Goal: Task Accomplishment & Management: Complete application form

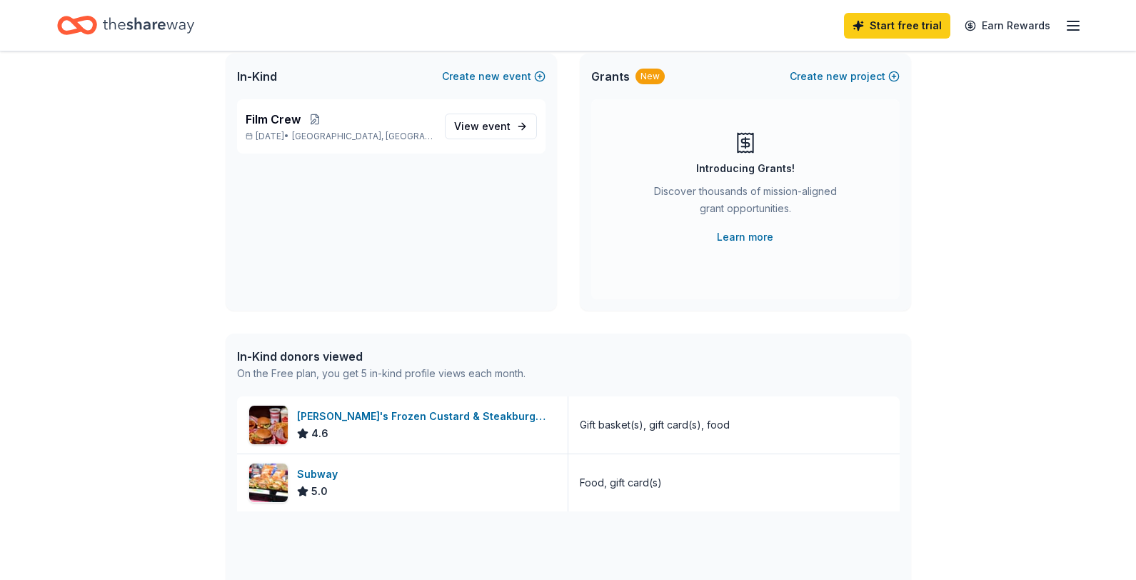
scroll to position [105, 0]
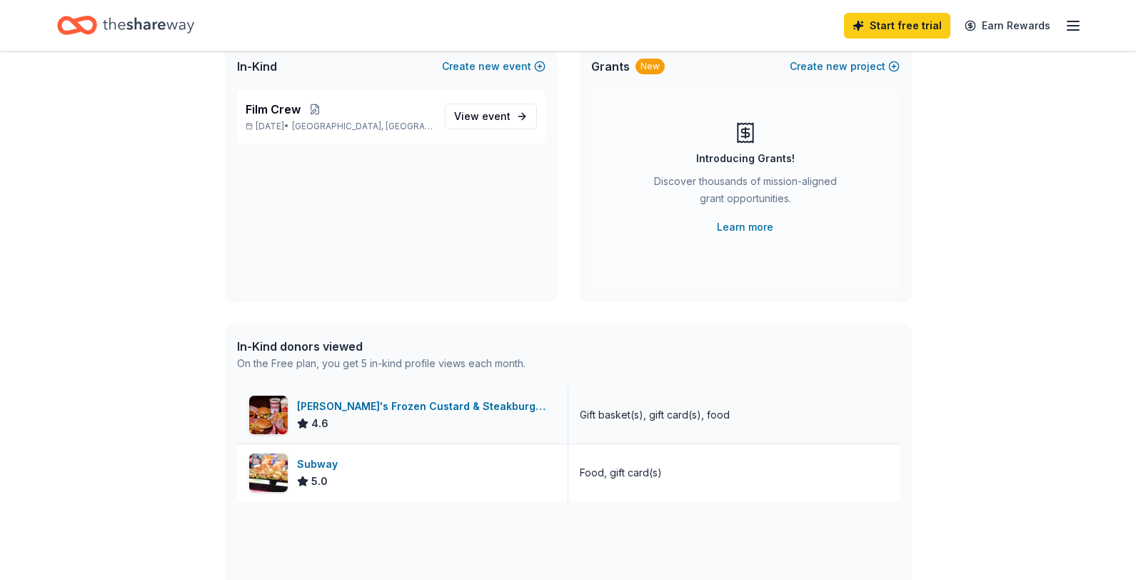
click at [353, 406] on div "Freddy's Frozen Custard & Steakburgers" at bounding box center [426, 406] width 259 height 17
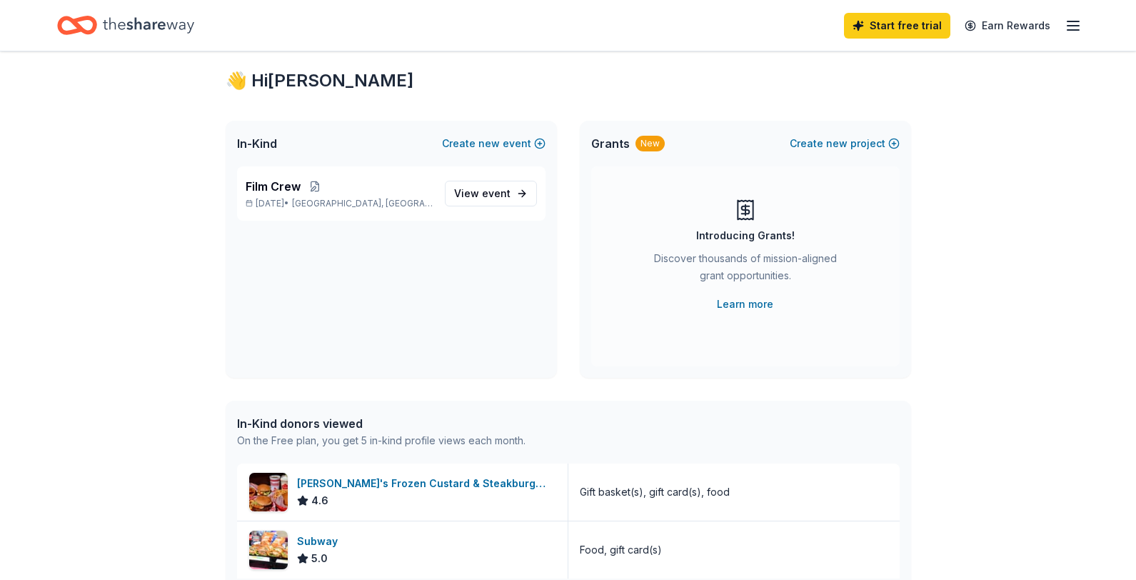
scroll to position [0, 0]
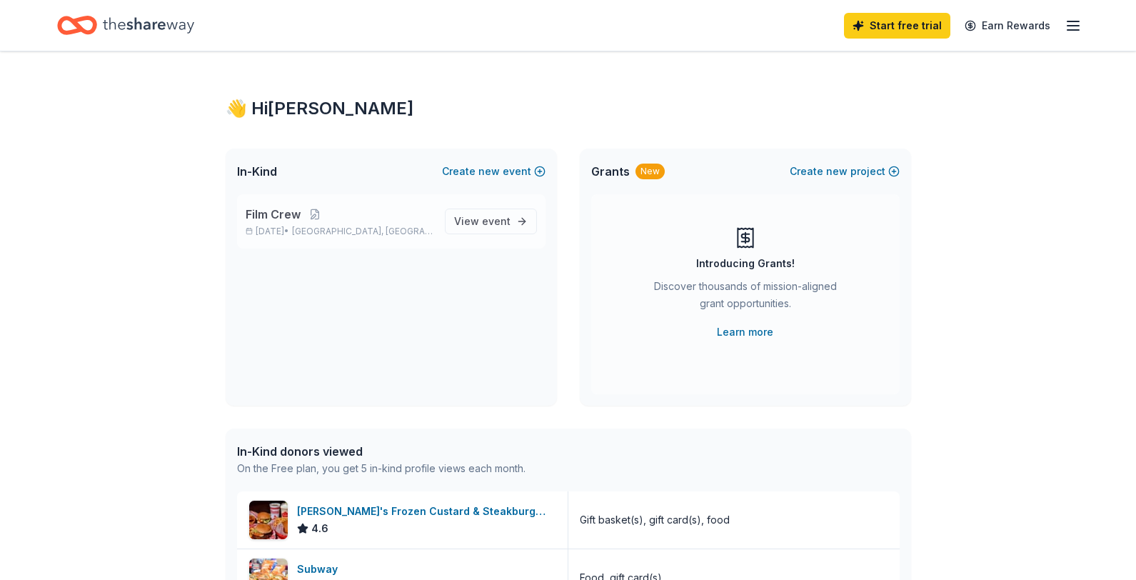
click at [281, 210] on span "Film Crew" at bounding box center [273, 214] width 55 height 17
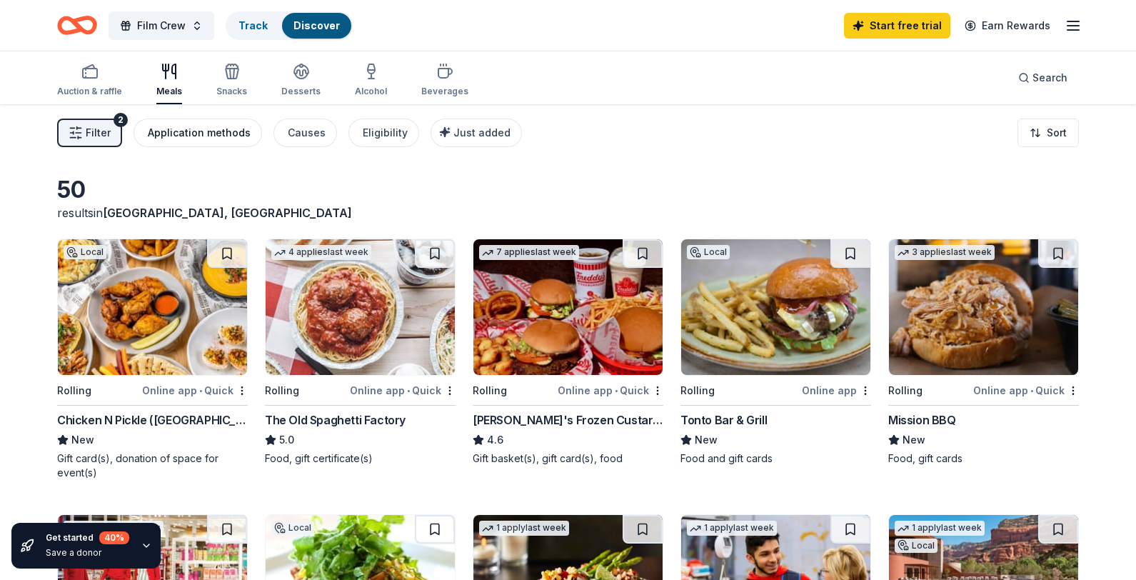
click at [228, 131] on div "Application methods" at bounding box center [199, 132] width 103 height 17
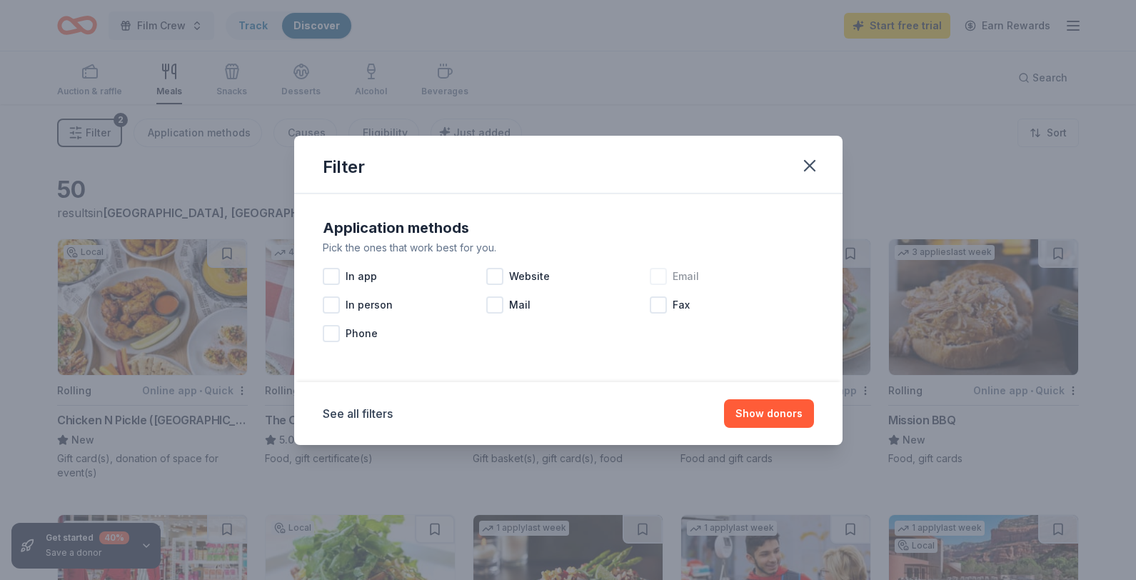
click at [655, 277] on div at bounding box center [658, 276] width 17 height 17
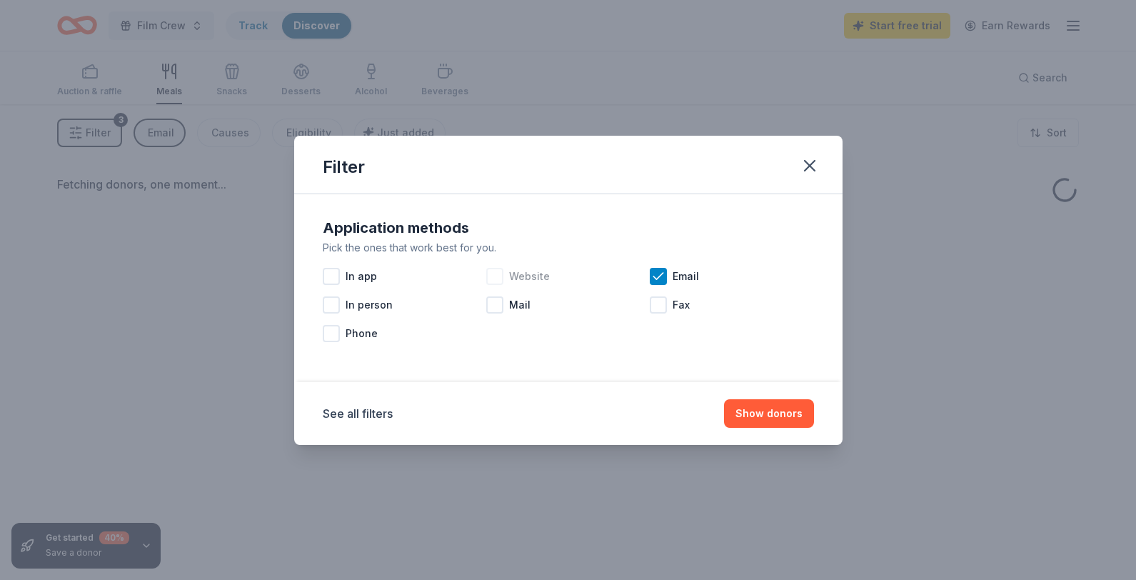
click at [495, 275] on div at bounding box center [494, 276] width 17 height 17
click at [766, 410] on button "Show donors" at bounding box center [769, 413] width 90 height 29
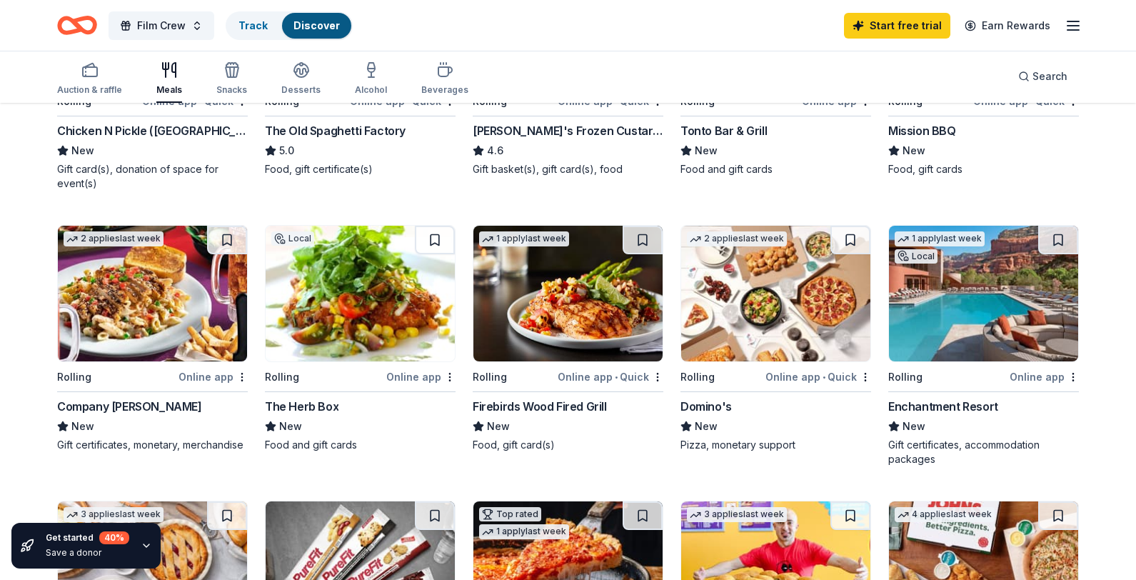
scroll to position [291, 0]
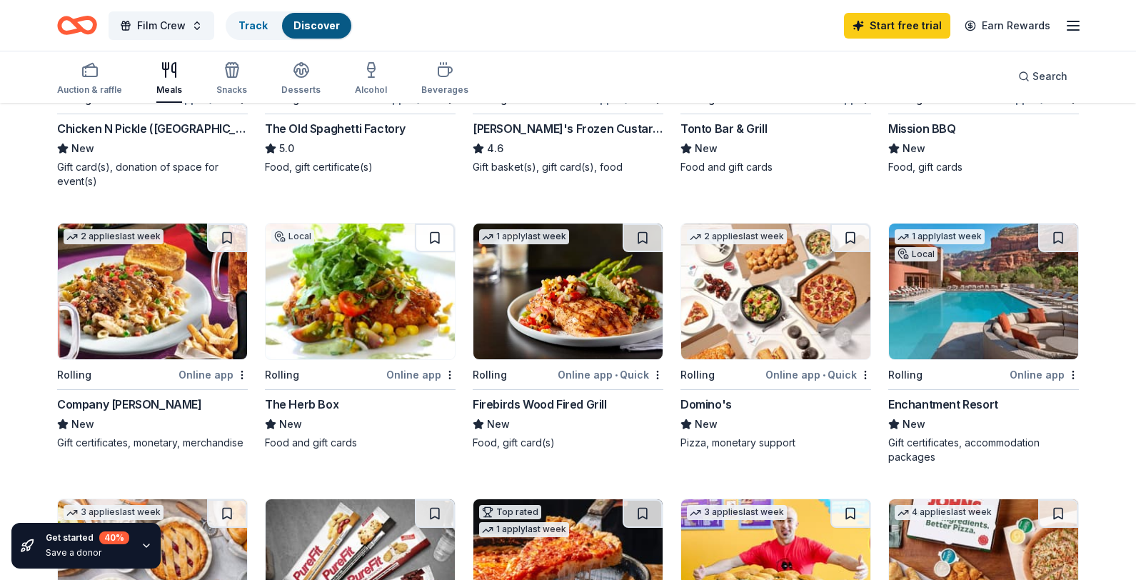
click at [734, 316] on img at bounding box center [775, 291] width 189 height 136
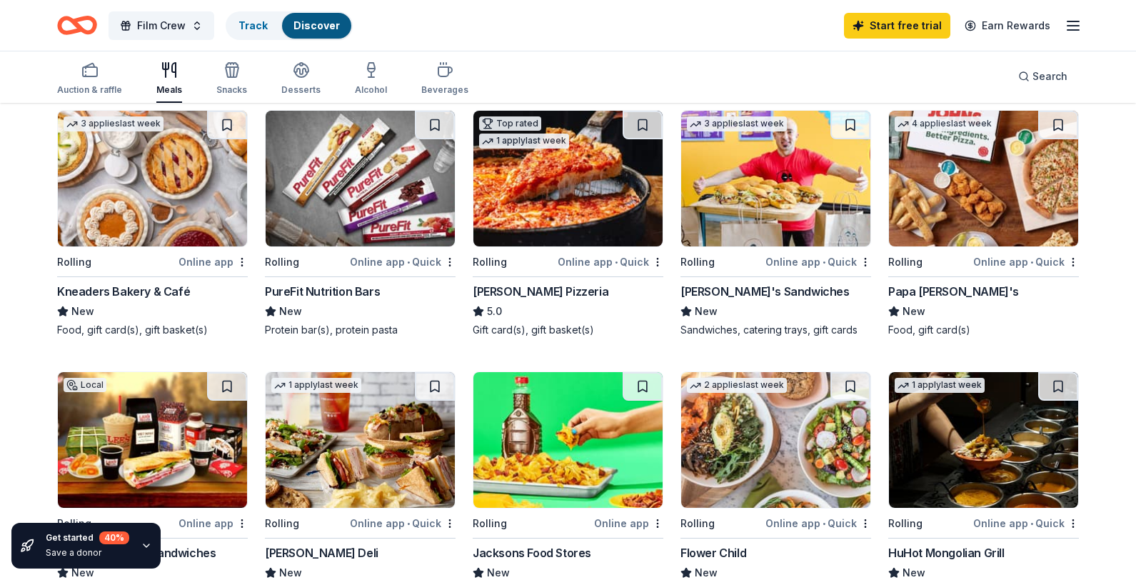
scroll to position [638, 0]
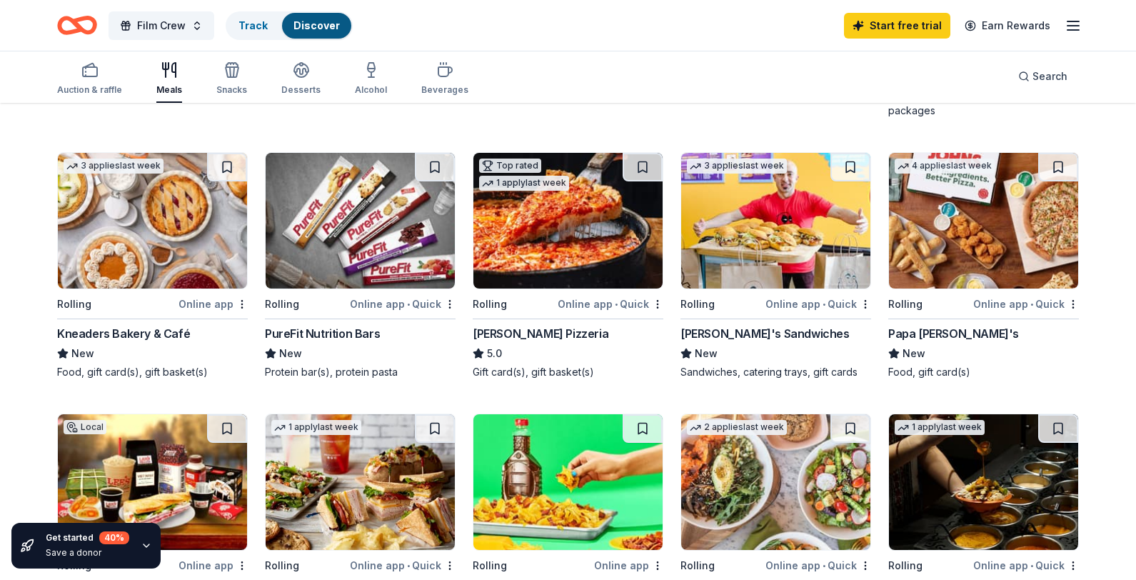
click at [908, 277] on img at bounding box center [983, 221] width 189 height 136
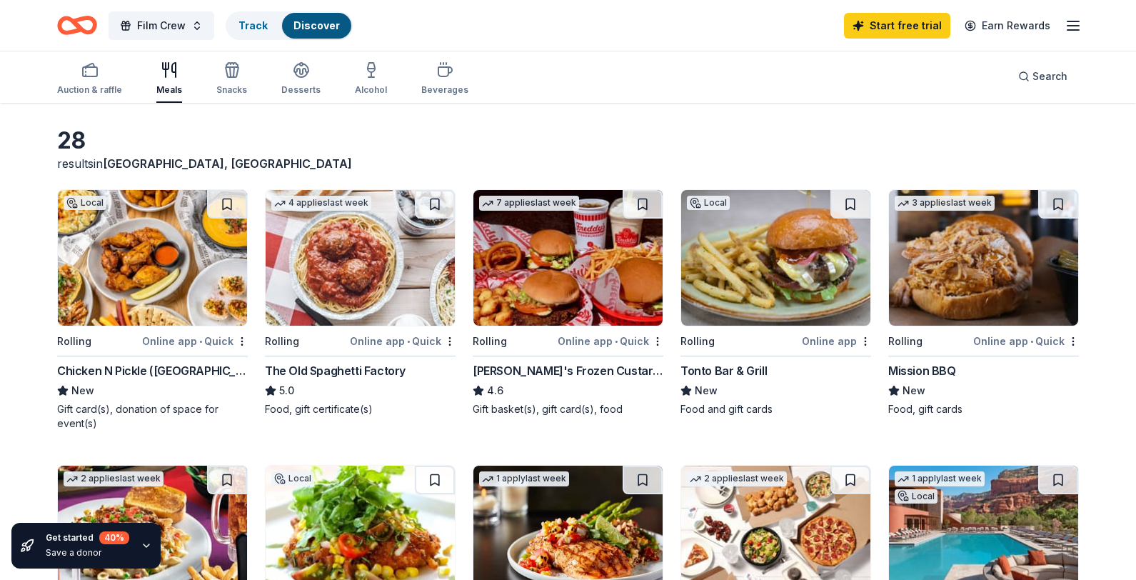
scroll to position [44, 0]
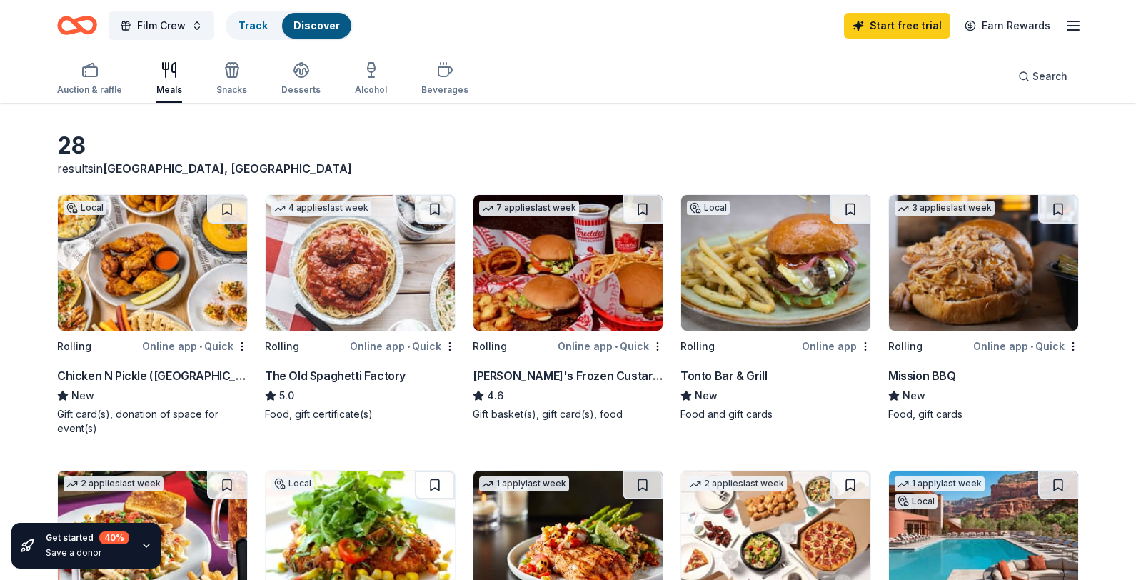
click at [417, 291] on img at bounding box center [360, 263] width 189 height 136
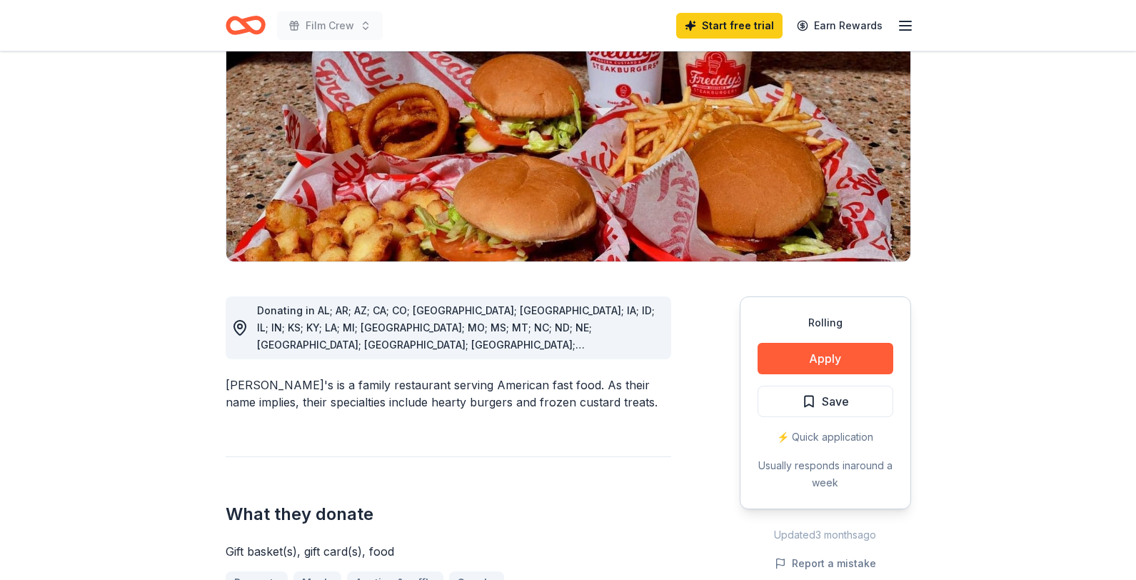
scroll to position [194, 0]
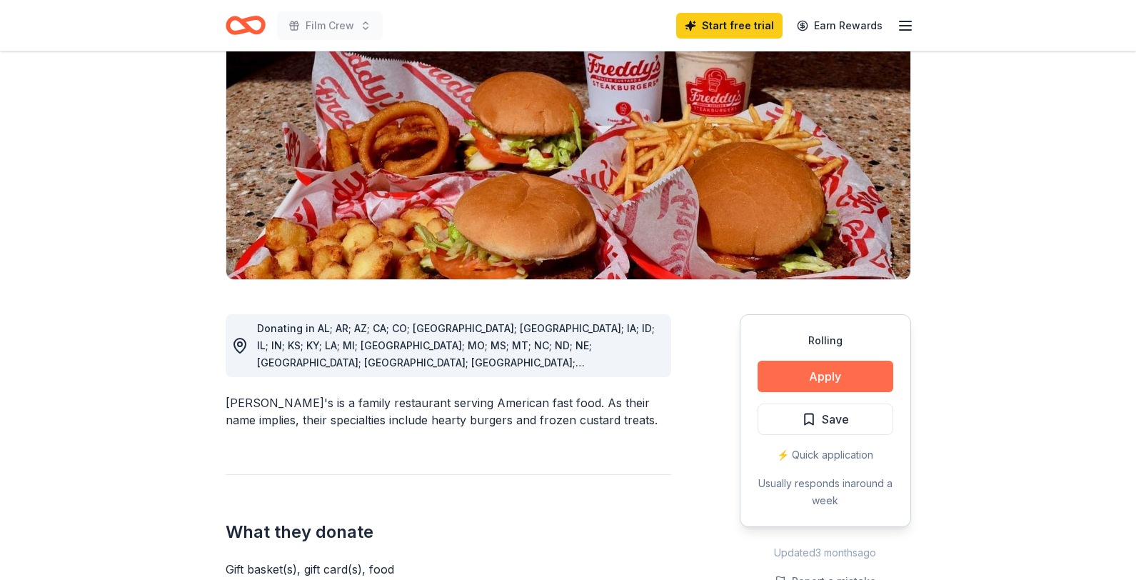
click at [810, 361] on button "Apply" at bounding box center [826, 376] width 136 height 31
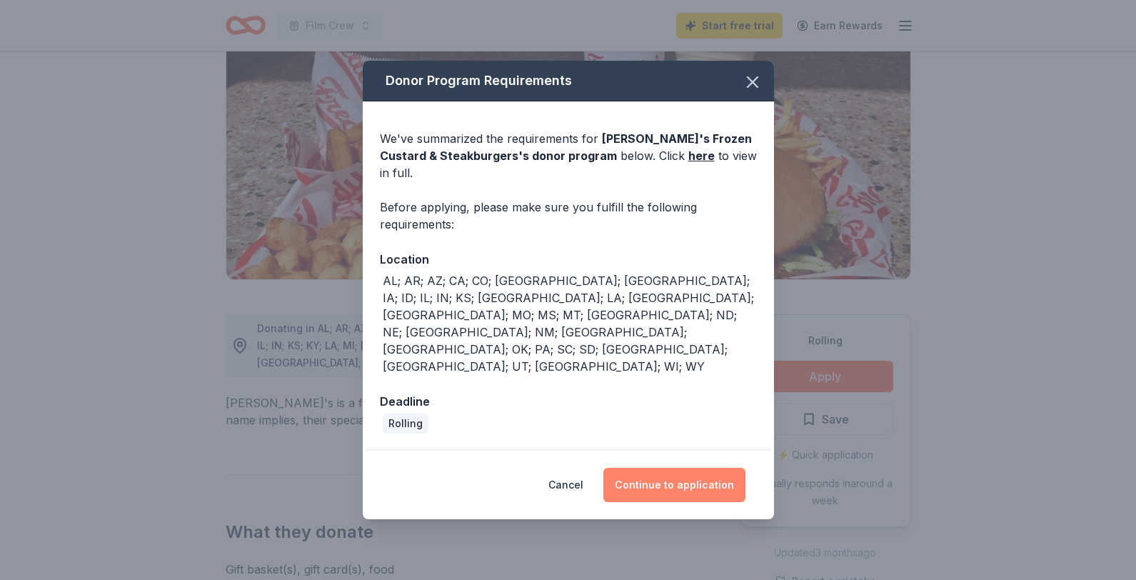
click at [673, 468] on button "Continue to application" at bounding box center [674, 485] width 142 height 34
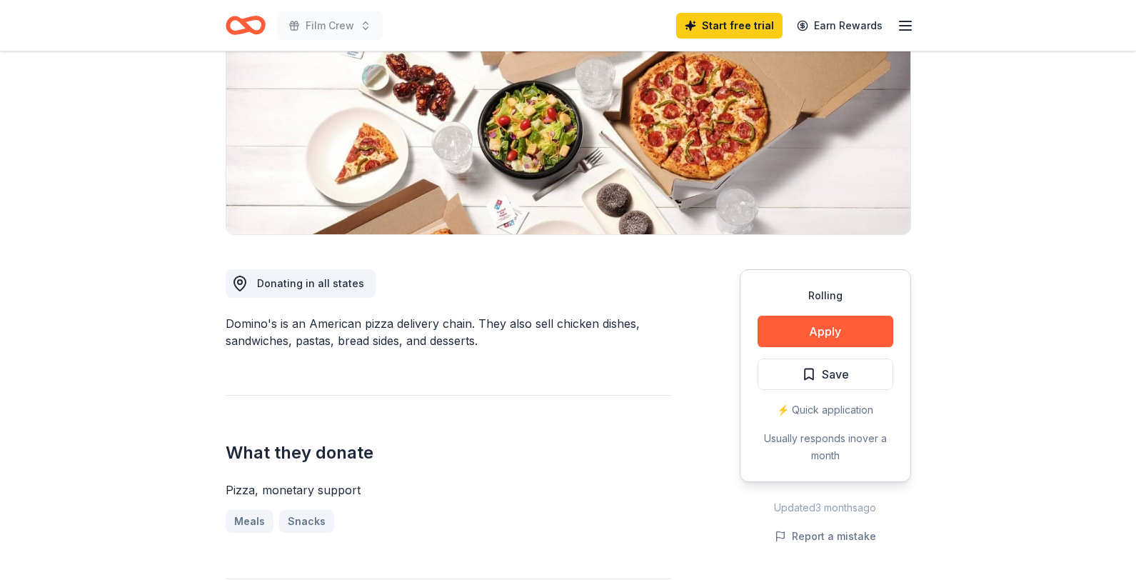
scroll to position [204, 0]
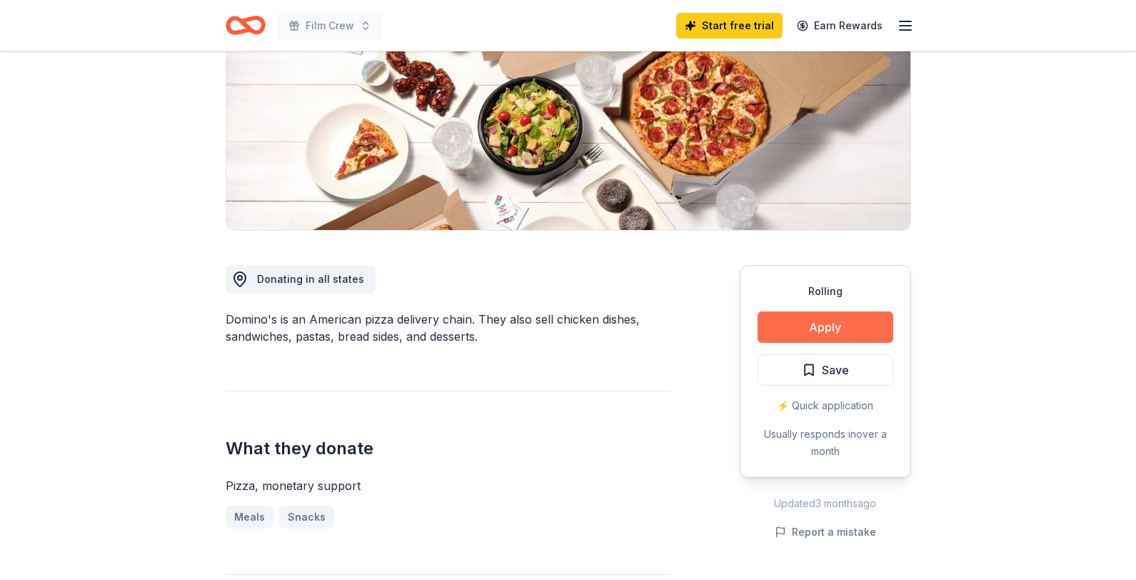
click at [810, 331] on button "Apply" at bounding box center [826, 326] width 136 height 31
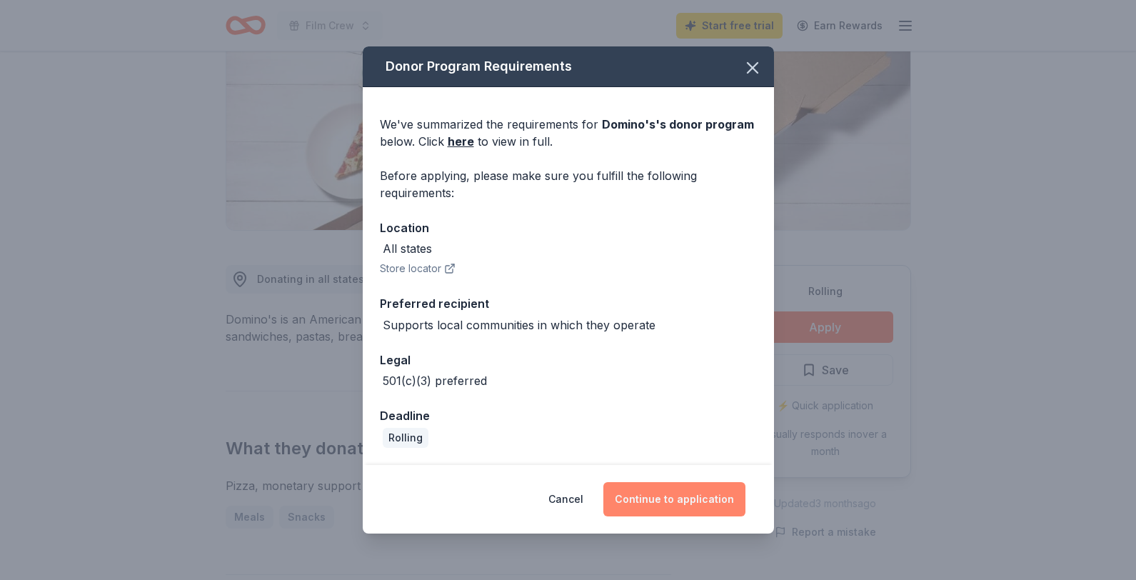
click at [651, 494] on button "Continue to application" at bounding box center [674, 499] width 142 height 34
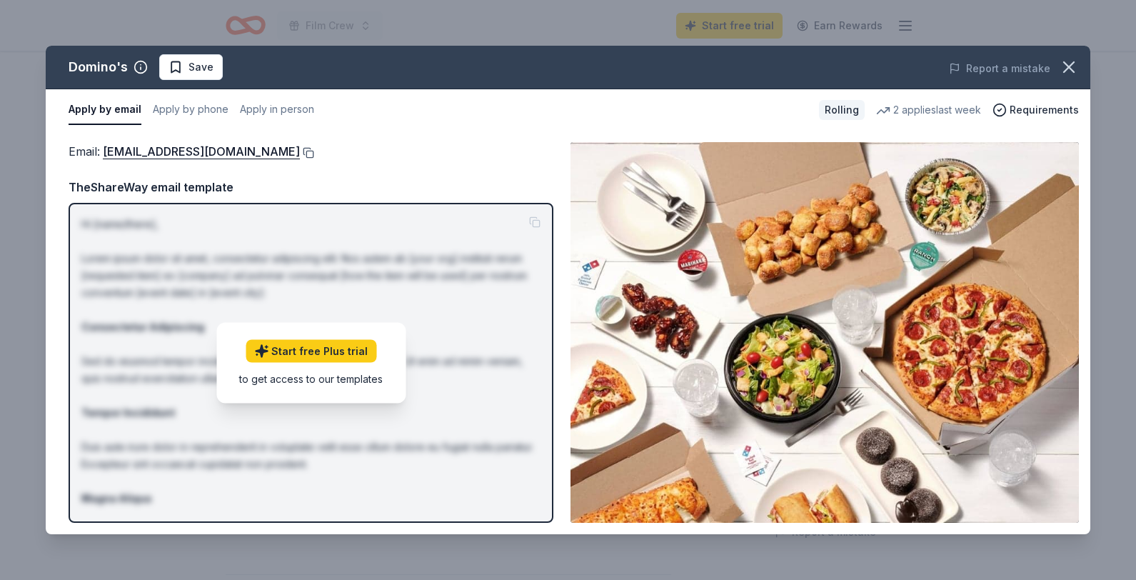
click at [300, 148] on button at bounding box center [307, 152] width 14 height 11
click at [1064, 63] on icon "button" at bounding box center [1069, 67] width 10 height 10
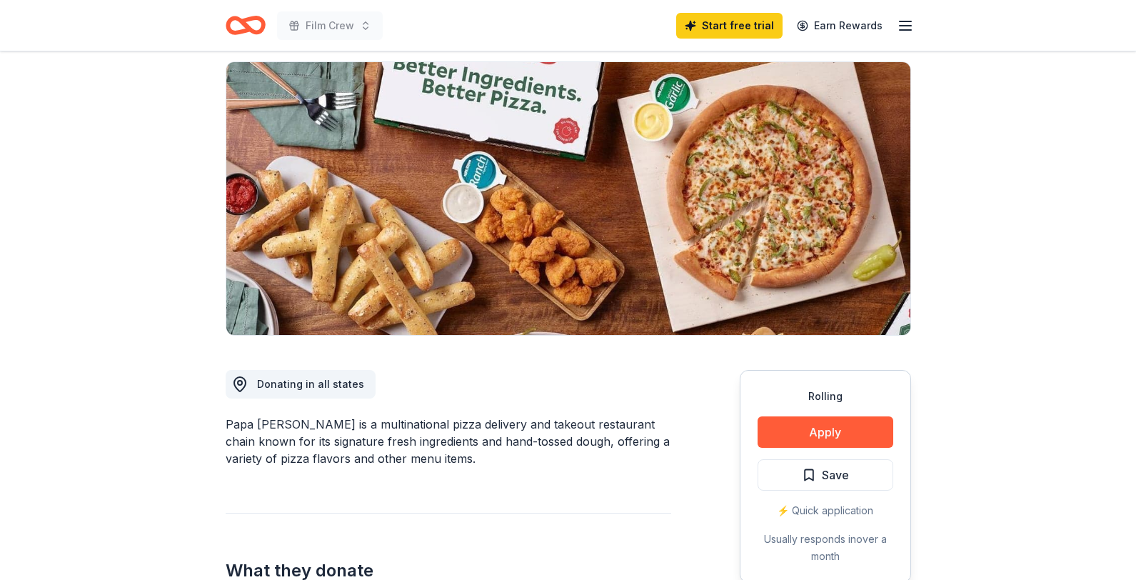
scroll to position [107, 0]
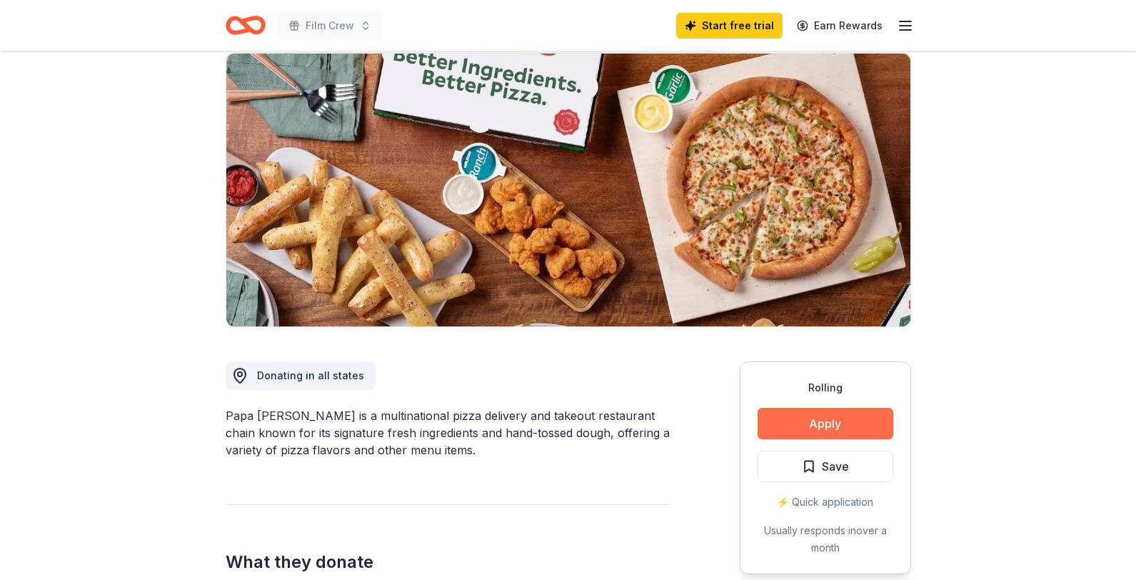
click at [775, 419] on button "Apply" at bounding box center [826, 423] width 136 height 31
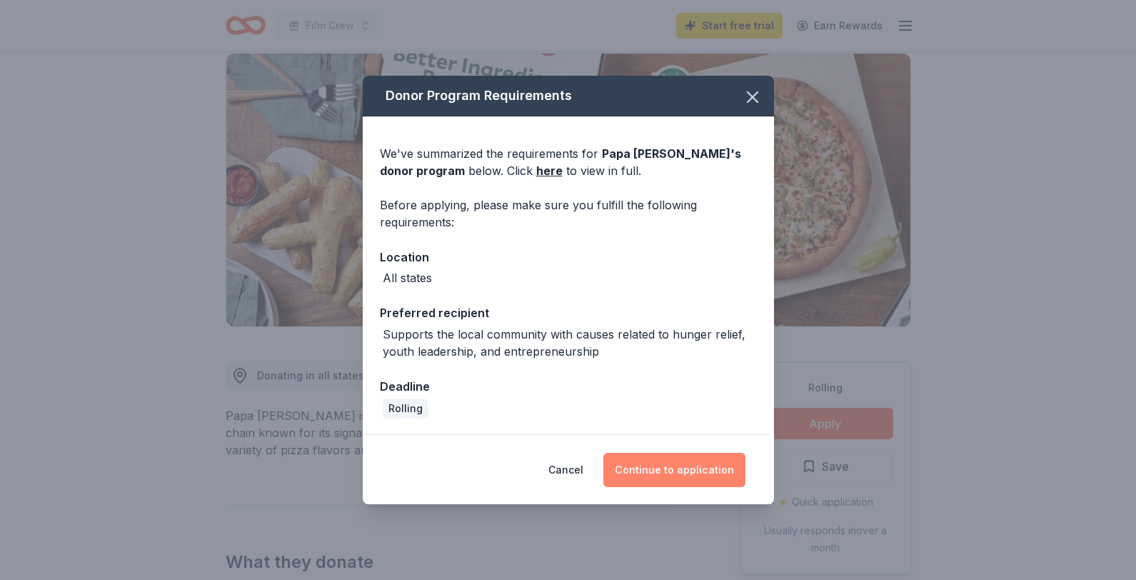
click at [651, 462] on button "Continue to application" at bounding box center [674, 470] width 142 height 34
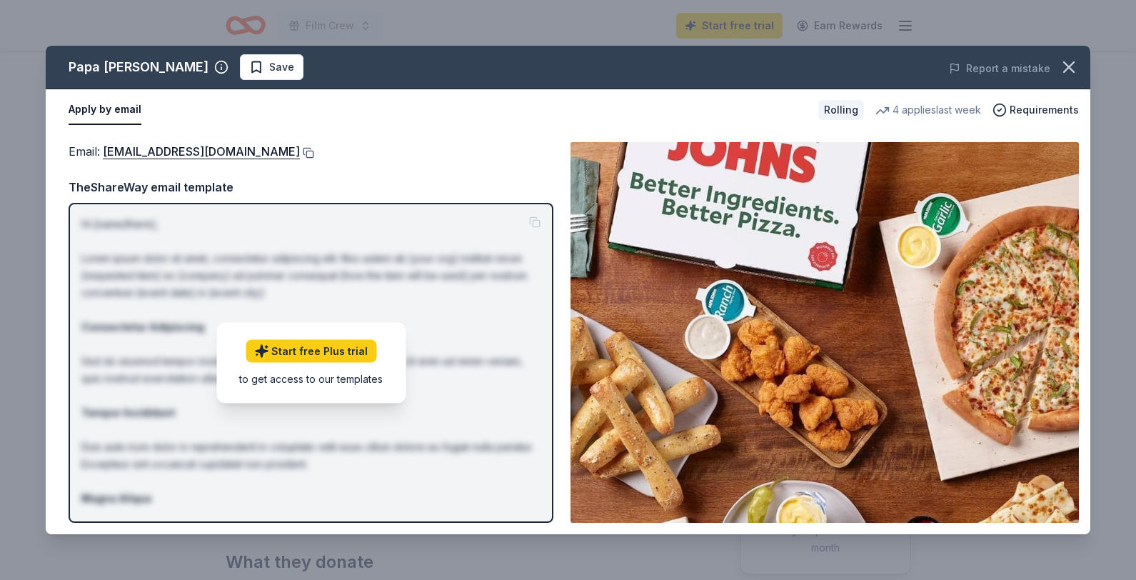
click at [300, 154] on button at bounding box center [307, 152] width 14 height 11
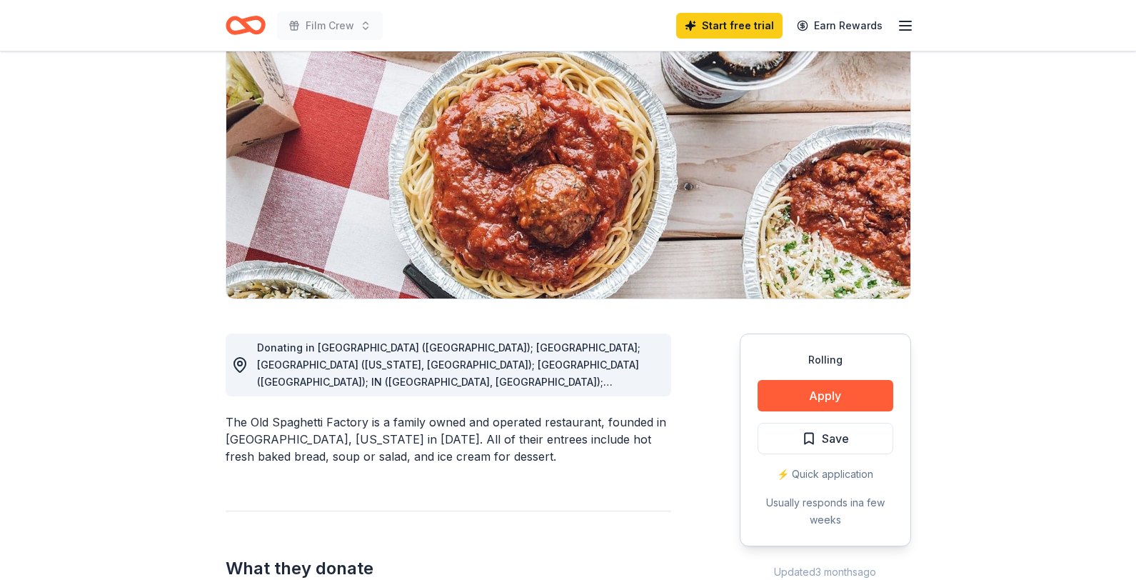
scroll to position [146, 0]
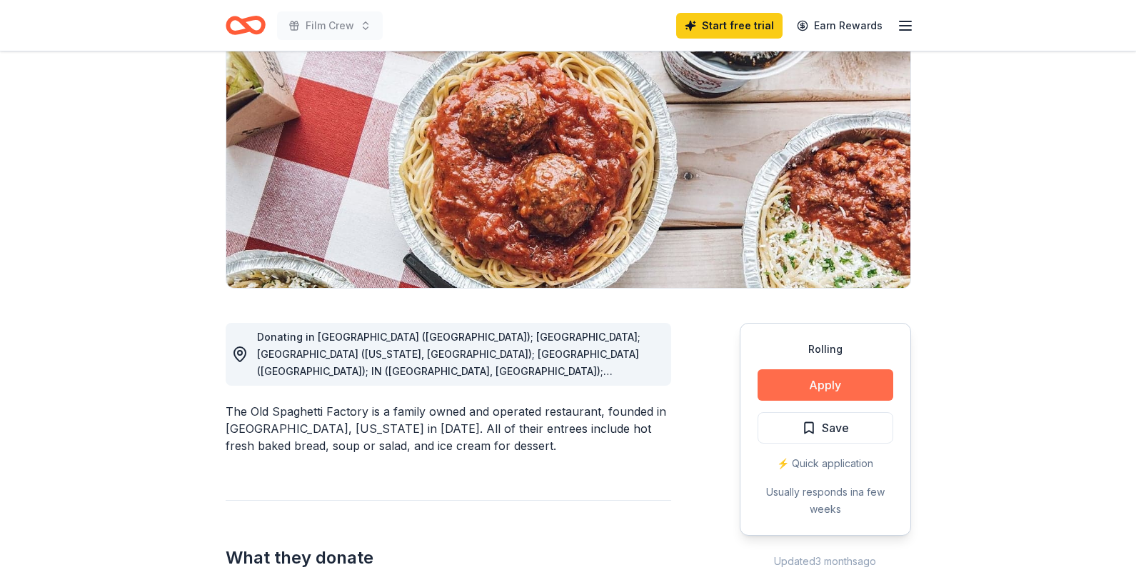
click at [806, 378] on button "Apply" at bounding box center [826, 384] width 136 height 31
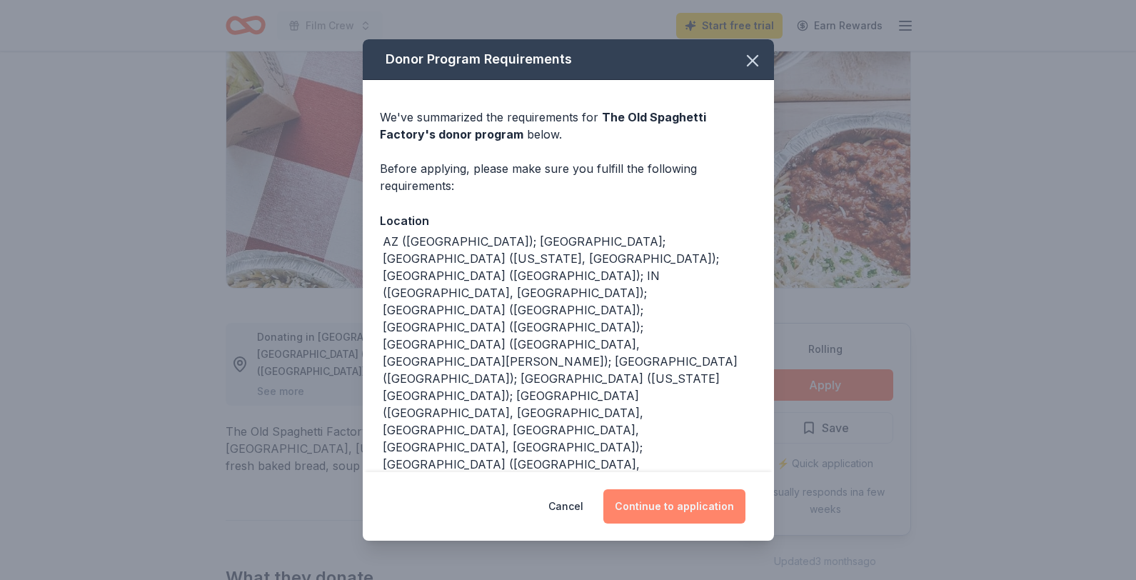
click at [657, 489] on button "Continue to application" at bounding box center [674, 506] width 142 height 34
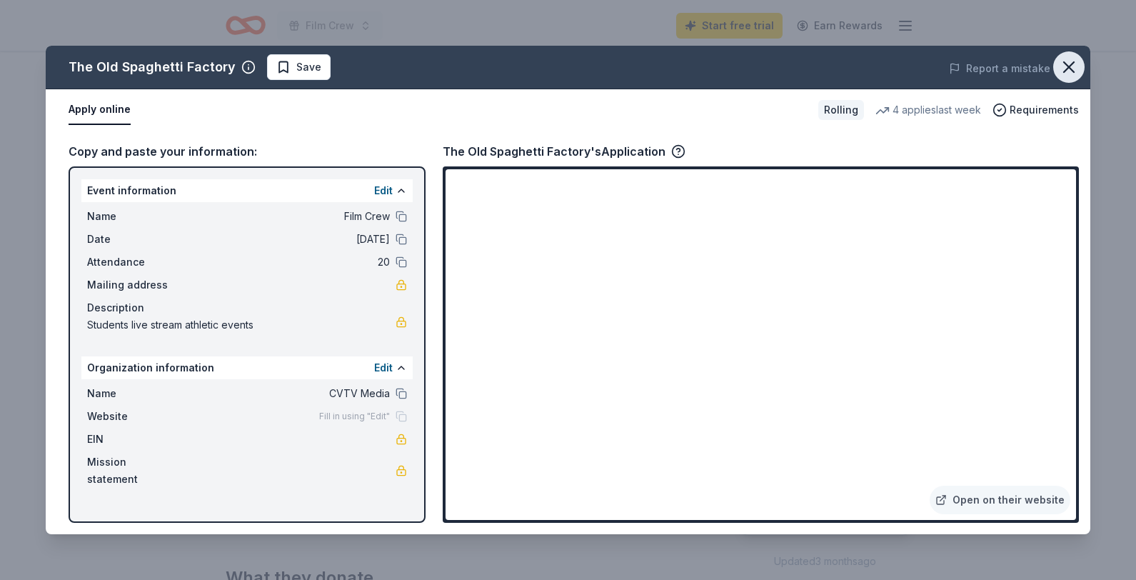
click at [1073, 64] on icon "button" at bounding box center [1069, 67] width 20 height 20
